Goal: Find specific page/section: Find specific page/section

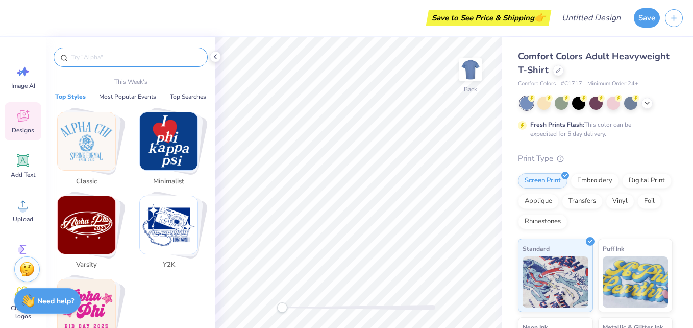
click at [88, 59] on input "text" at bounding box center [135, 57] width 131 height 10
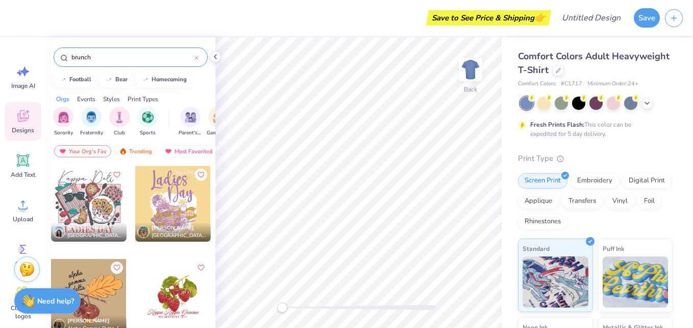
click at [101, 60] on input "brunch" at bounding box center [132, 57] width 124 height 10
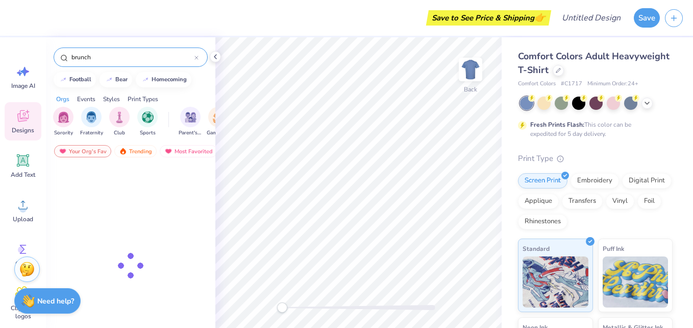
click at [101, 60] on input "brunch" at bounding box center [132, 57] width 124 height 10
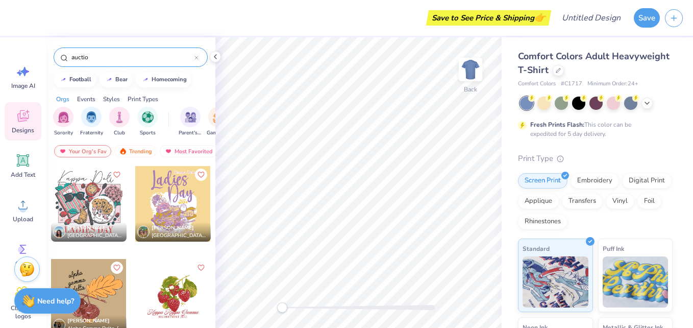
type input "auction"
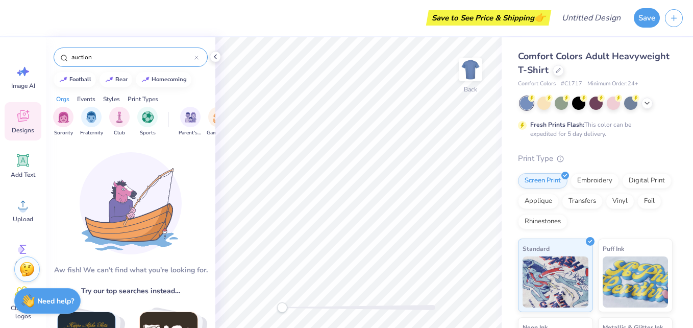
click at [86, 60] on input "auction" at bounding box center [132, 57] width 124 height 10
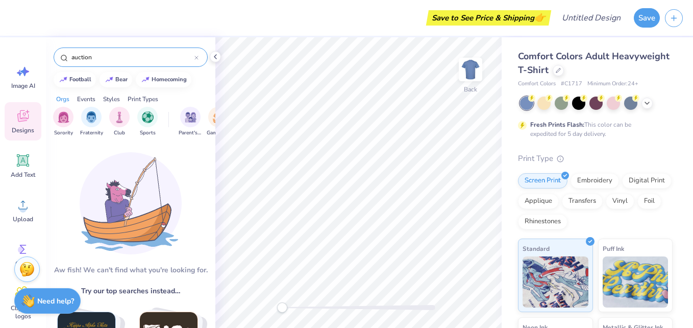
click at [86, 60] on input "auction" at bounding box center [132, 57] width 124 height 10
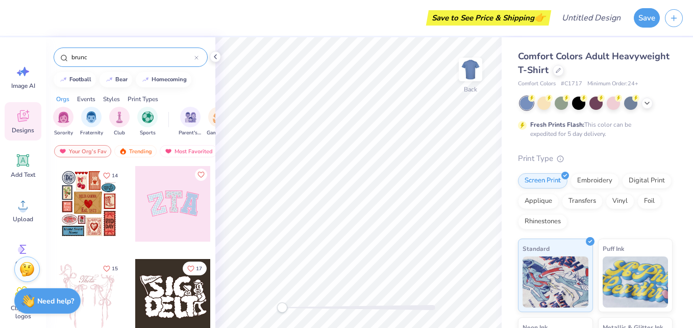
type input "brunch"
